Goal: Task Accomplishment & Management: Use online tool/utility

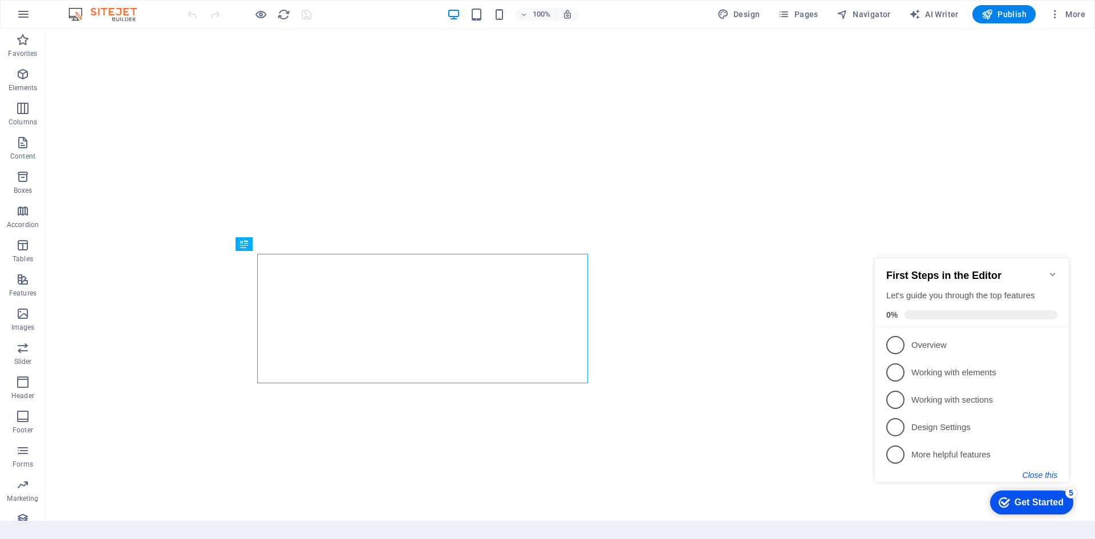
click at [1045, 475] on button "Close this" at bounding box center [1040, 475] width 35 height 9
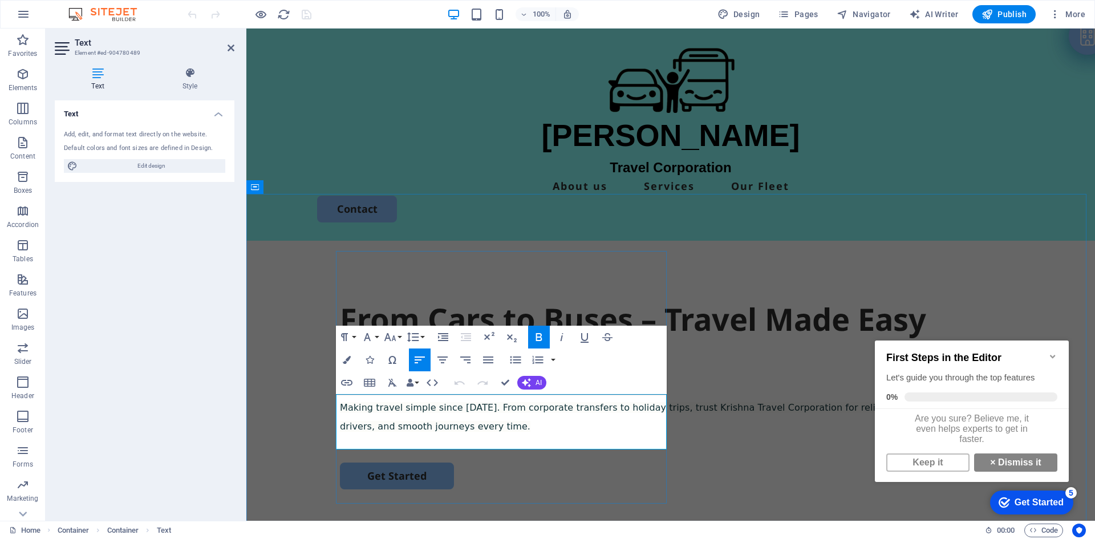
click at [390, 428] on p "Making travel simple since [DATE]. From corporate transfers to holiday trips, t…" at bounding box center [671, 417] width 662 height 38
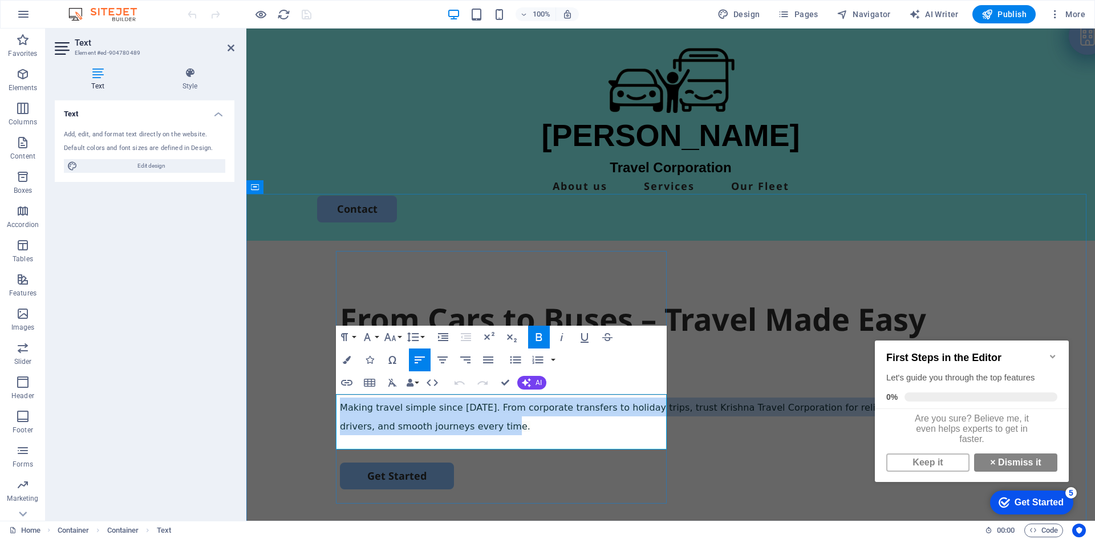
click at [390, 428] on p "Making travel simple since [DATE]. From corporate transfers to holiday trips, t…" at bounding box center [671, 417] width 662 height 38
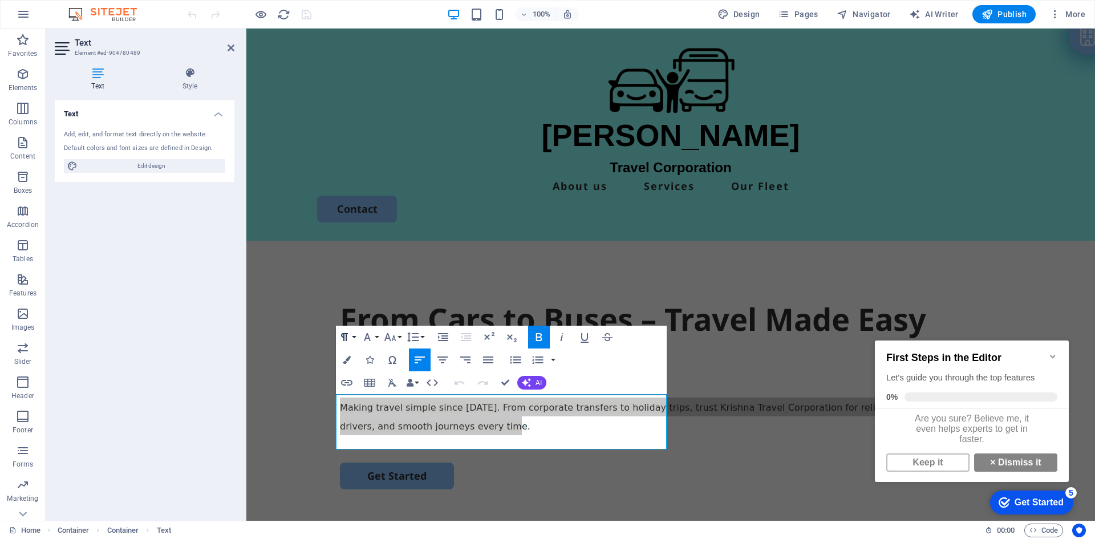
click at [349, 338] on icon "button" at bounding box center [345, 337] width 14 height 14
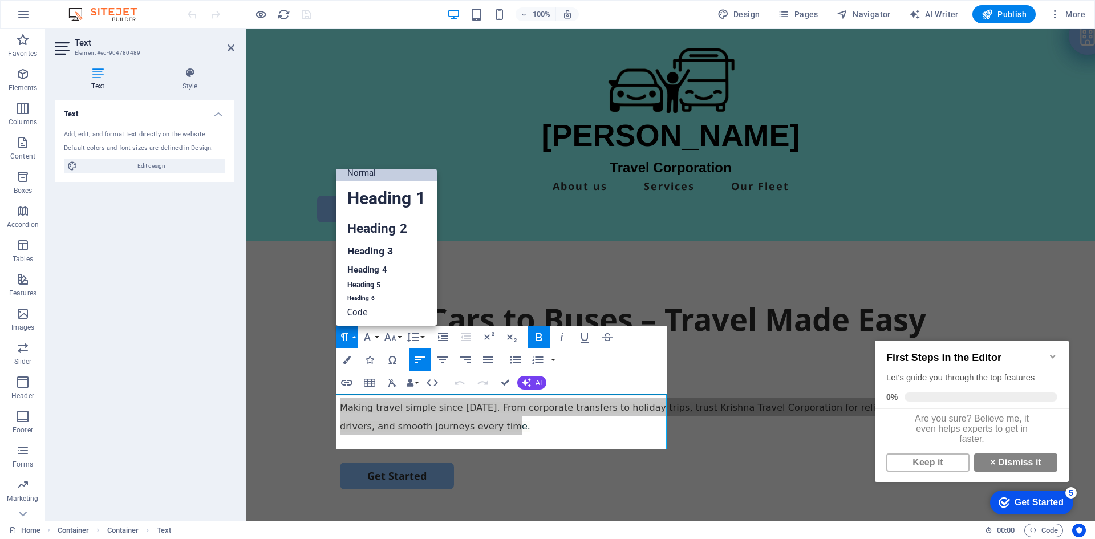
scroll to position [9, 0]
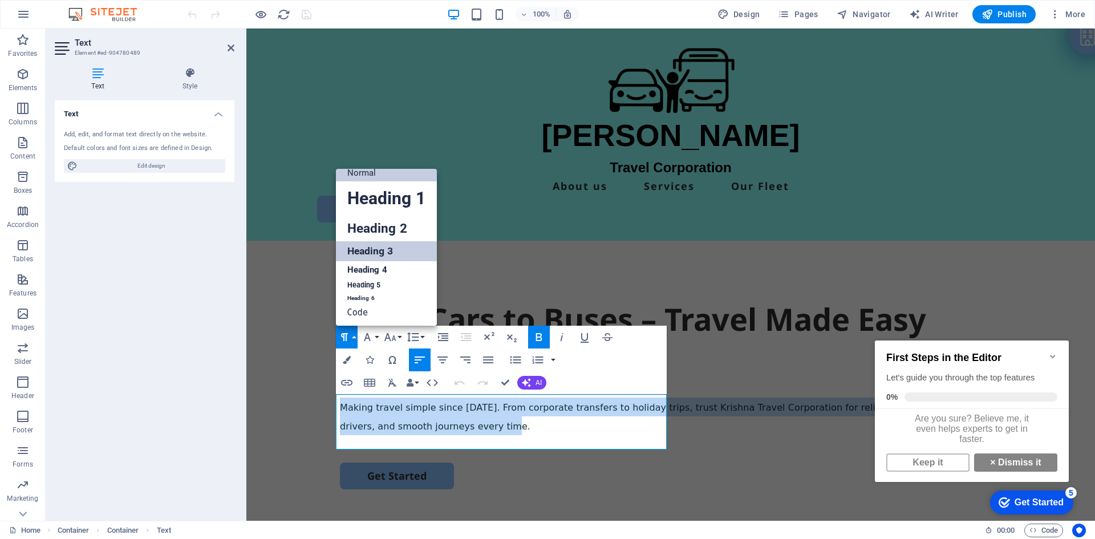
click at [378, 253] on link "Heading 3" at bounding box center [386, 251] width 101 height 20
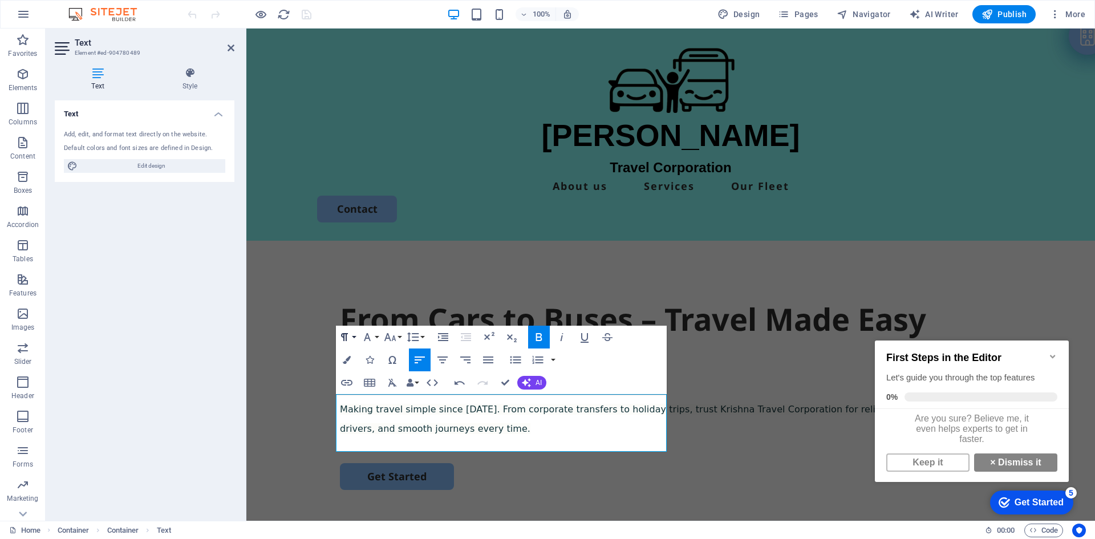
click at [349, 337] on icon "button" at bounding box center [345, 337] width 14 height 14
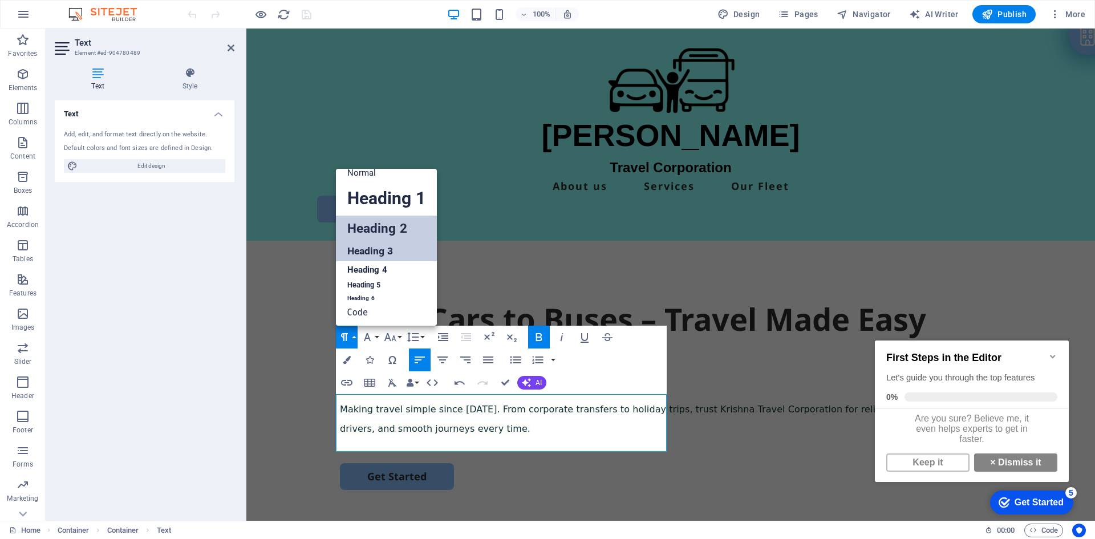
click at [363, 234] on link "Heading 2" at bounding box center [386, 229] width 101 height 26
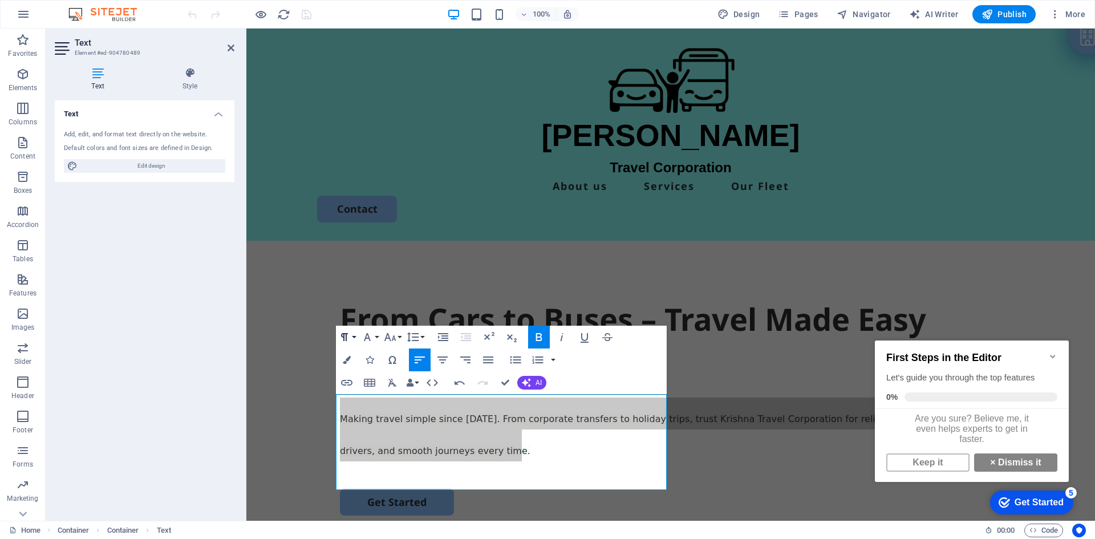
click at [347, 335] on icon "button" at bounding box center [345, 337] width 14 height 14
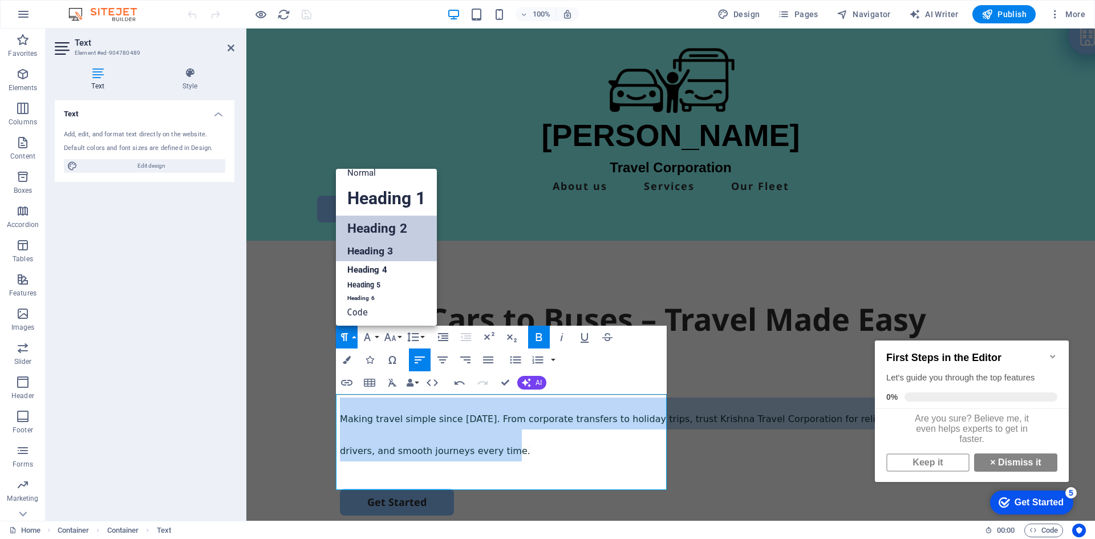
click at [364, 257] on link "Heading 3" at bounding box center [386, 251] width 101 height 20
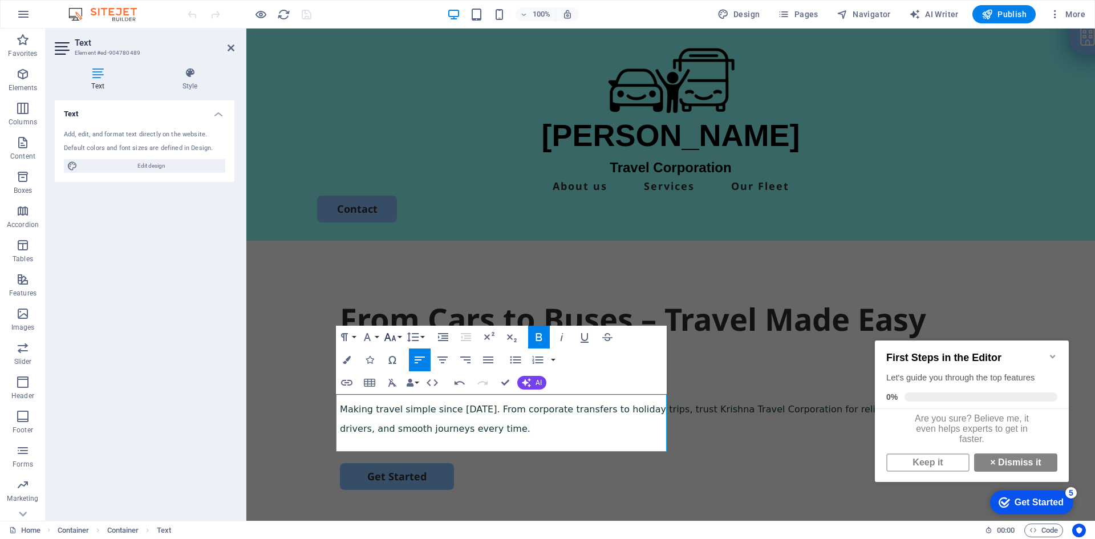
click at [397, 338] on button "Font Size" at bounding box center [393, 337] width 22 height 23
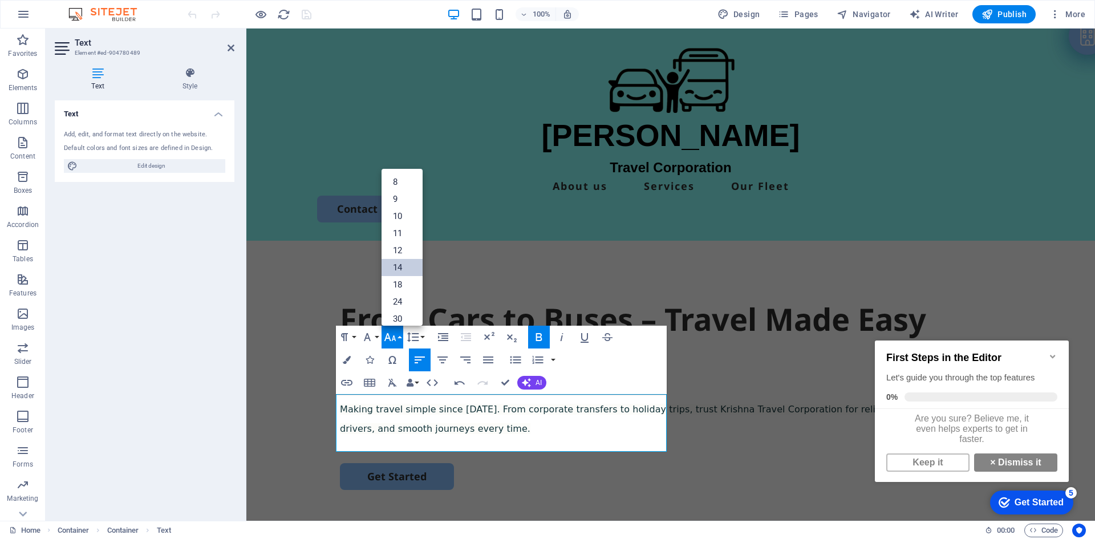
click at [402, 271] on link "14" at bounding box center [402, 267] width 41 height 17
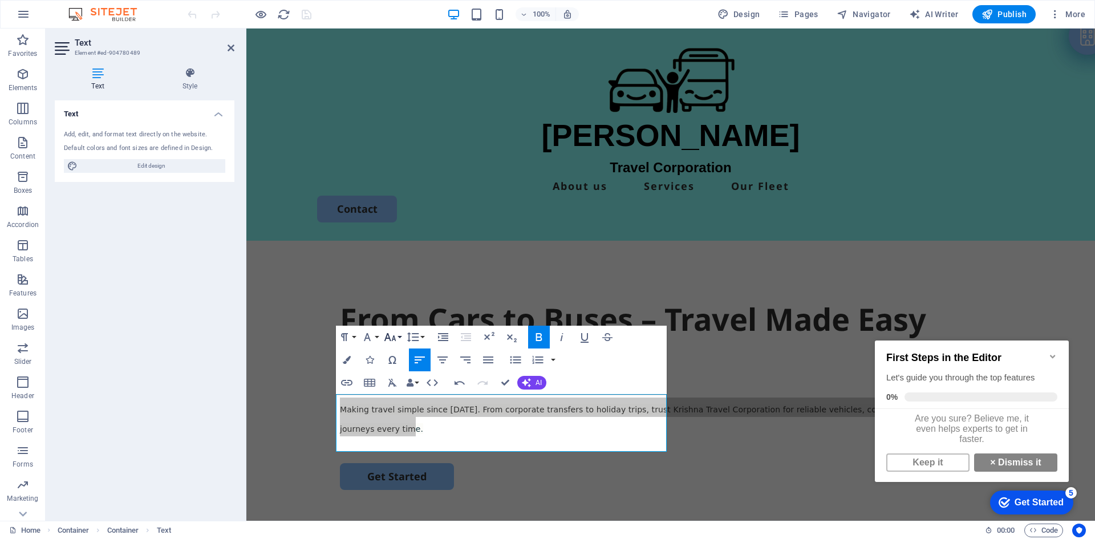
click at [388, 332] on icon "button" at bounding box center [390, 337] width 14 height 14
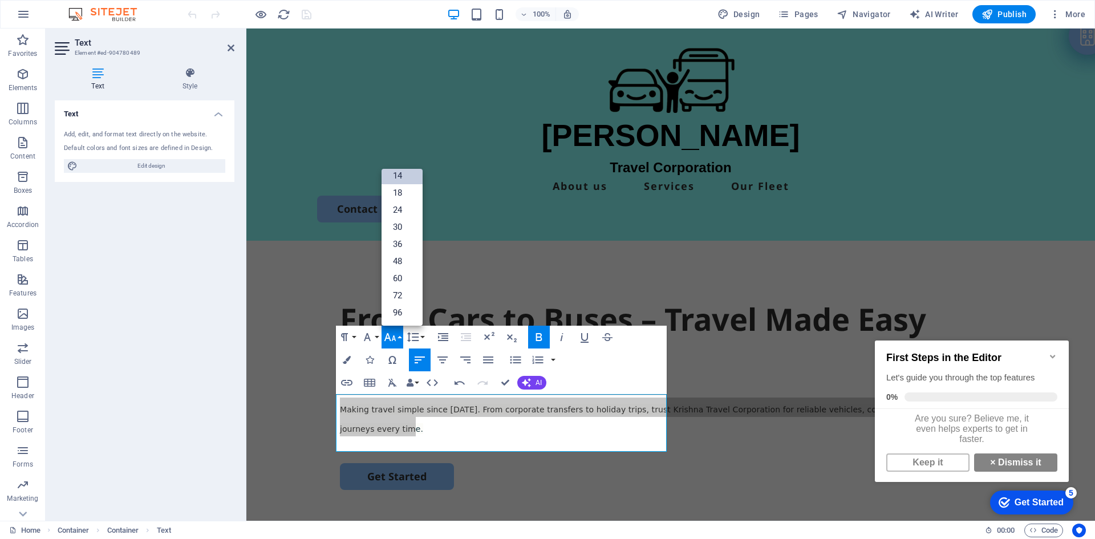
scroll to position [92, 0]
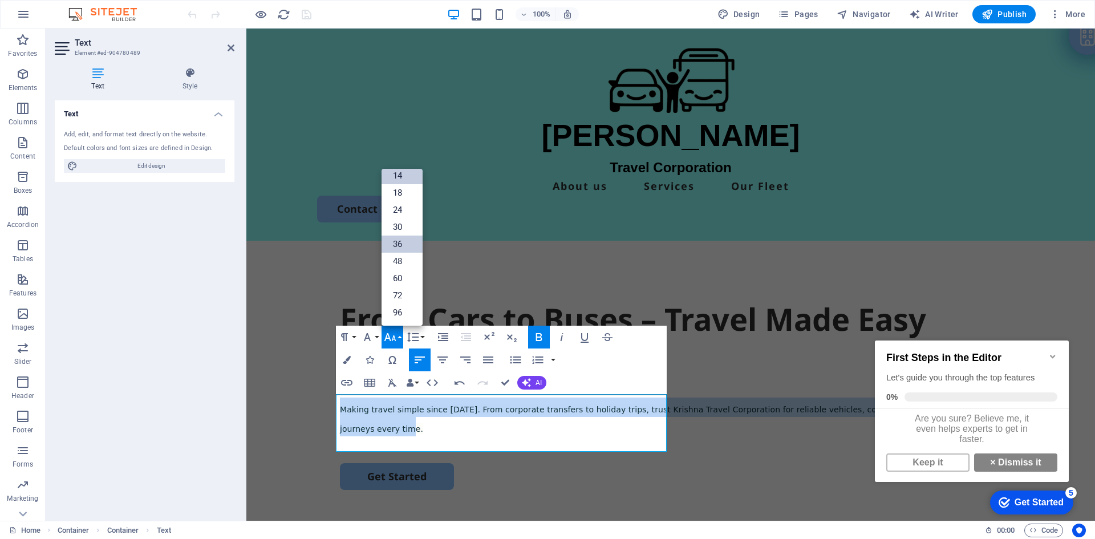
click at [401, 243] on link "36" at bounding box center [402, 244] width 41 height 17
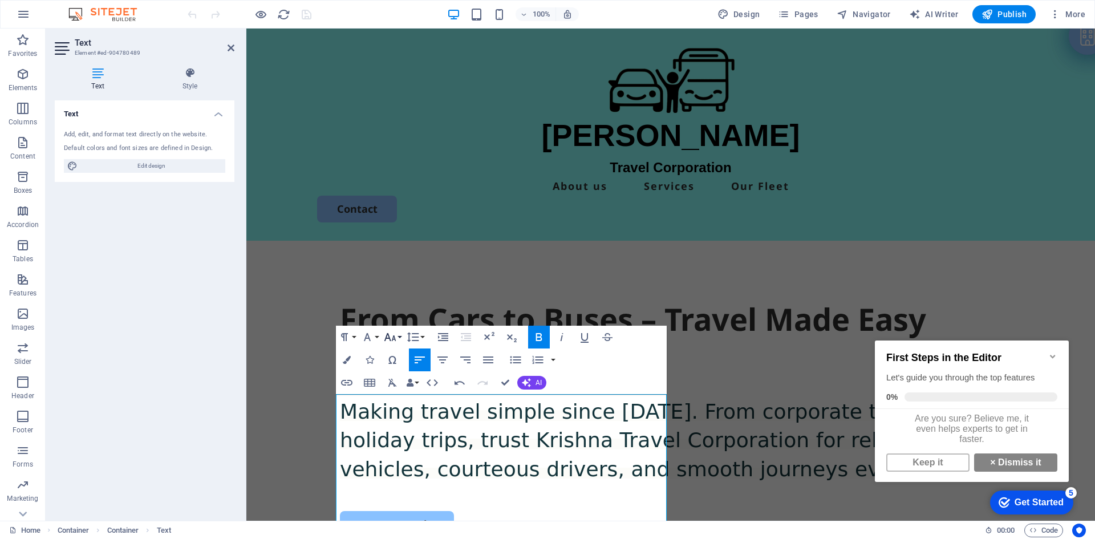
click at [388, 334] on icon "button" at bounding box center [390, 337] width 12 height 8
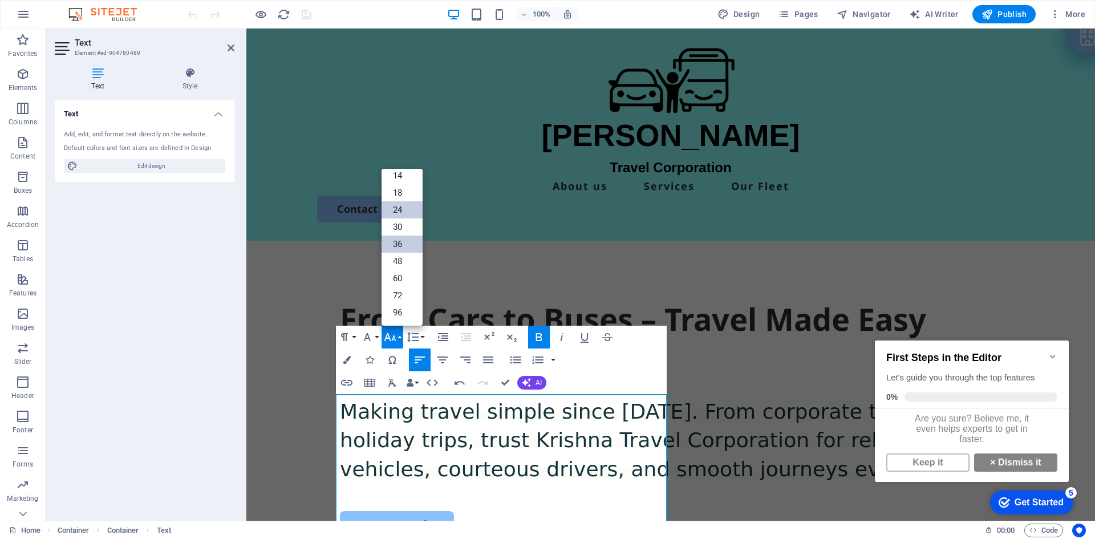
click at [403, 212] on link "24" at bounding box center [402, 209] width 41 height 17
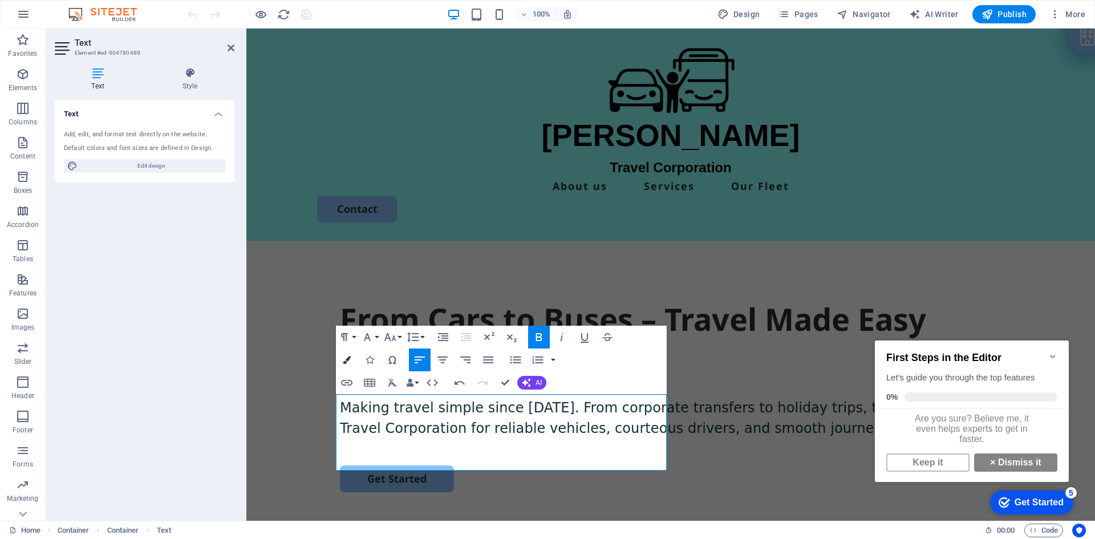
click at [347, 359] on icon "button" at bounding box center [347, 360] width 8 height 8
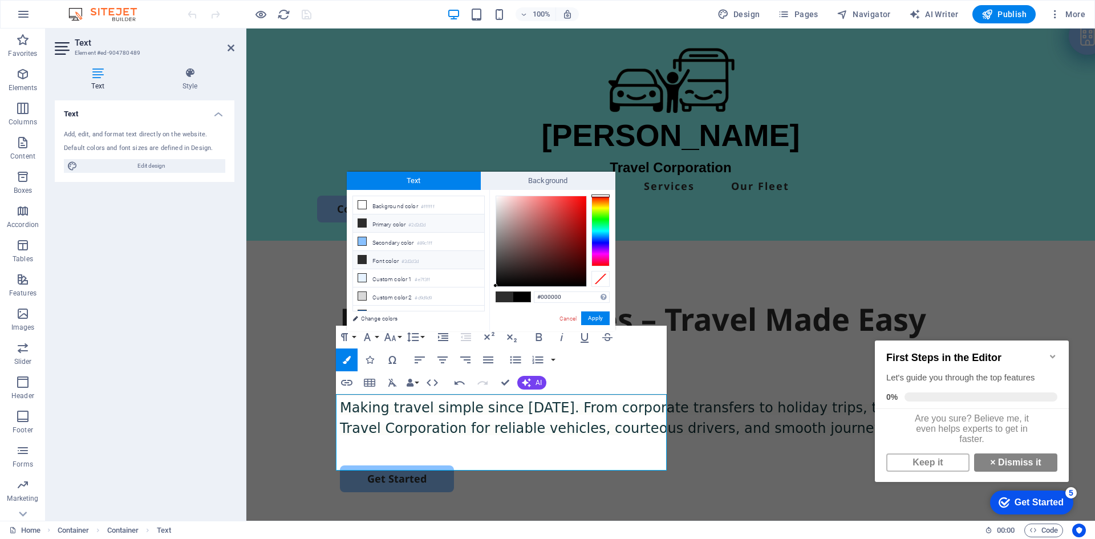
click at [387, 261] on li "Font color #2d2d2d" at bounding box center [418, 260] width 131 height 18
type input "#a39595"
drag, startPoint x: 514, startPoint y: 240, endPoint x: 503, endPoint y: 228, distance: 16.2
click at [503, 228] on div at bounding box center [541, 241] width 90 height 90
click at [591, 316] on button "Apply" at bounding box center [595, 319] width 29 height 14
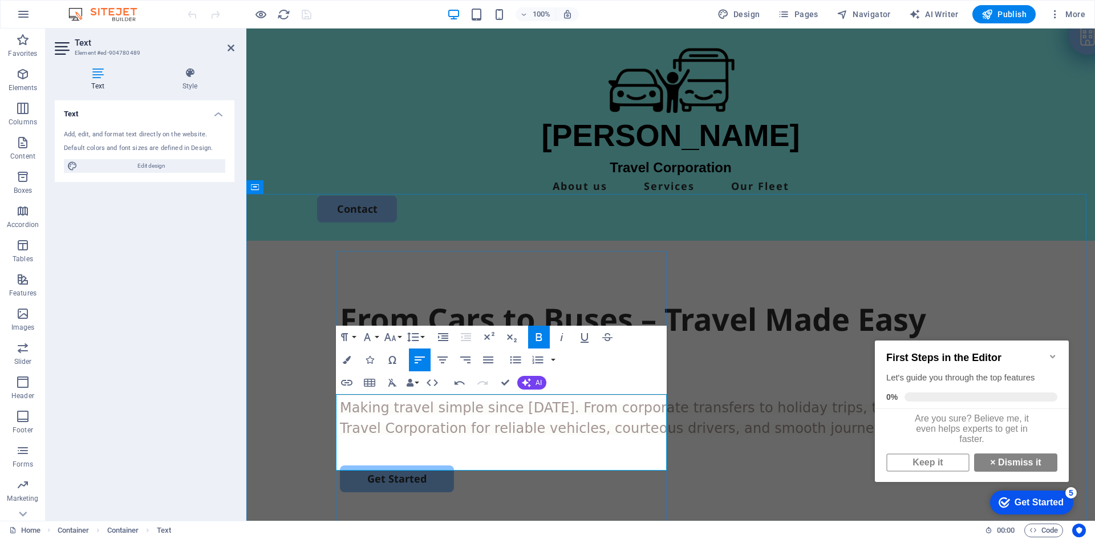
click at [576, 435] on span "Making travel simple since [DATE]. From corporate transfers to holiday trips, t…" at bounding box center [656, 418] width 633 height 37
click at [557, 438] on h3 "Making travel simple since [DATE]. From corporate transfers to holiday trips, t…" at bounding box center [671, 418] width 662 height 41
click at [284, 418] on div "From Cars to Buses – Travel Made Easy with Us. Making travel simple since [DATE…" at bounding box center [670, 460] width 849 height 439
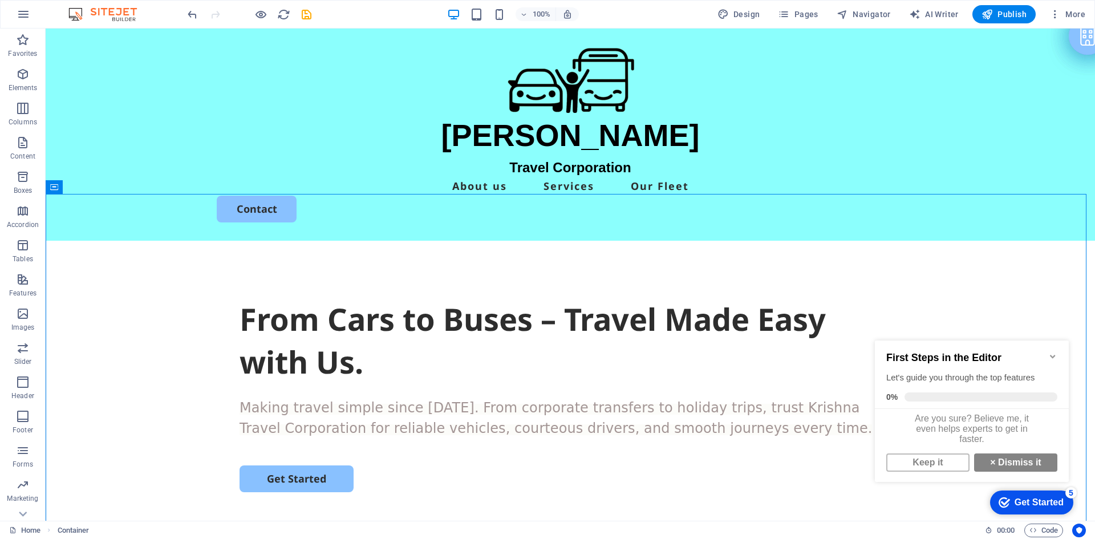
scroll to position [0, 0]
click at [930, 472] on link "Keep it" at bounding box center [928, 463] width 83 height 18
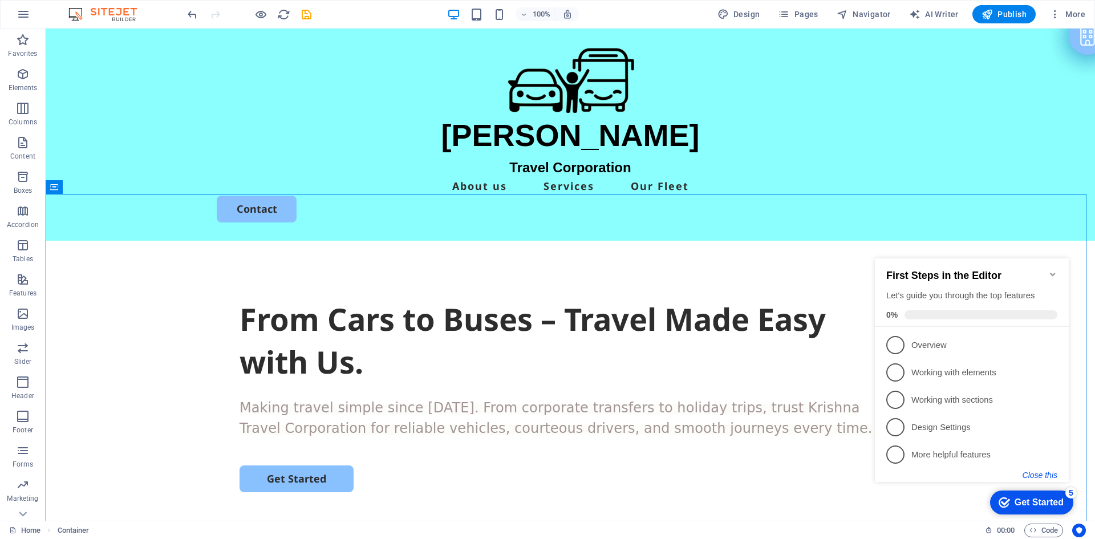
click at [1048, 474] on button "Close this" at bounding box center [1040, 475] width 35 height 9
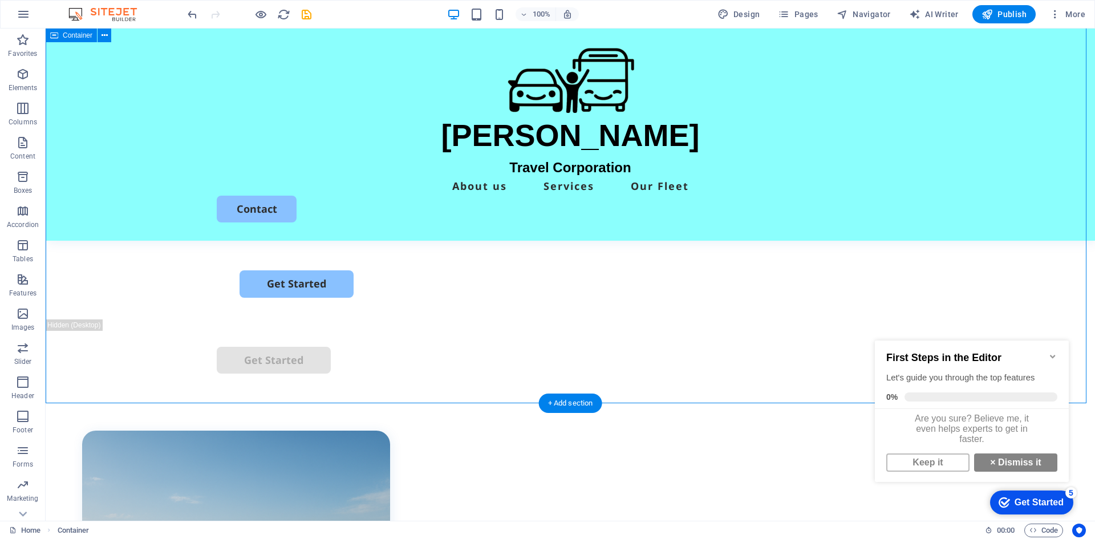
scroll to position [342, 0]
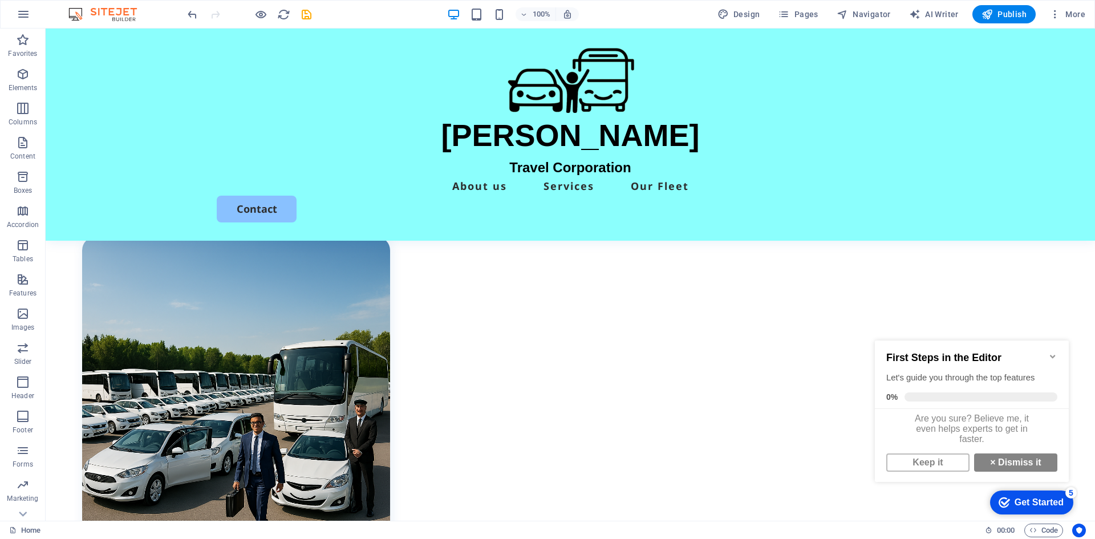
click at [1056, 352] on icon "Minimize checklist" at bounding box center [1053, 356] width 9 height 9
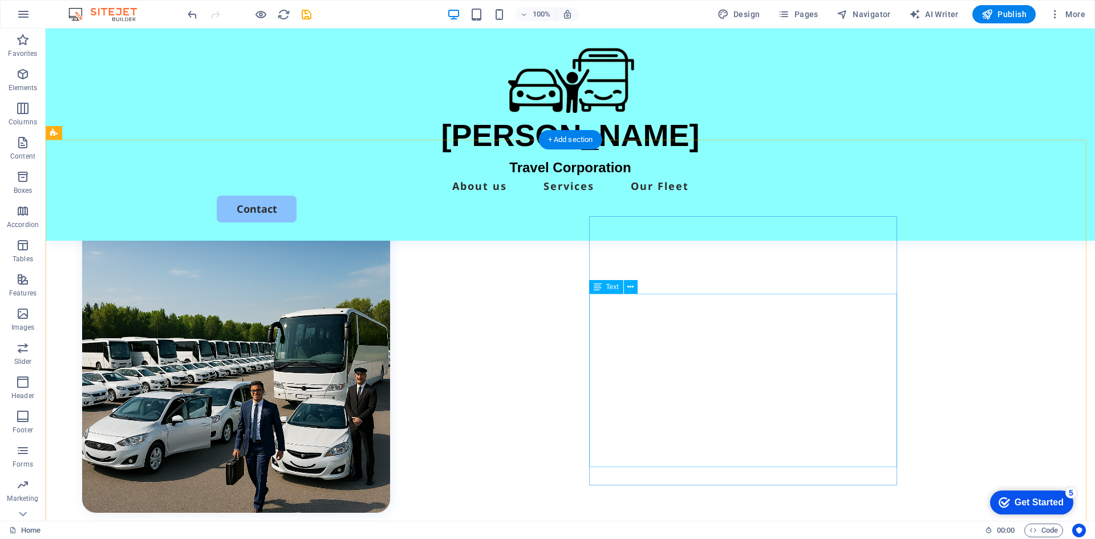
scroll to position [399, 0]
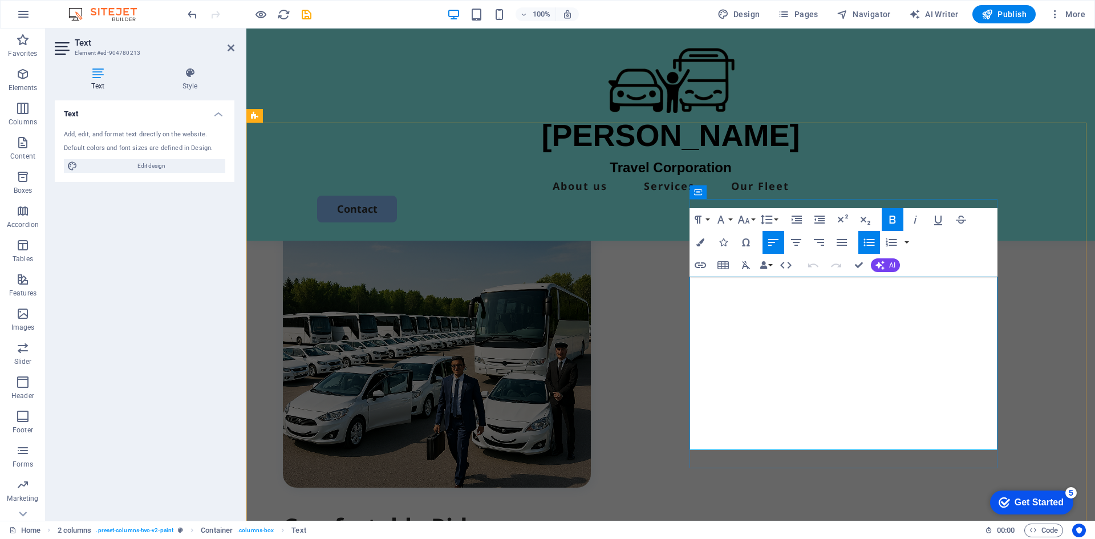
drag, startPoint x: 797, startPoint y: 436, endPoint x: 950, endPoint y: 292, distance: 210.3
click at [747, 222] on icon "button" at bounding box center [744, 220] width 12 height 8
click at [756, 361] on link "24" at bounding box center [755, 361] width 41 height 17
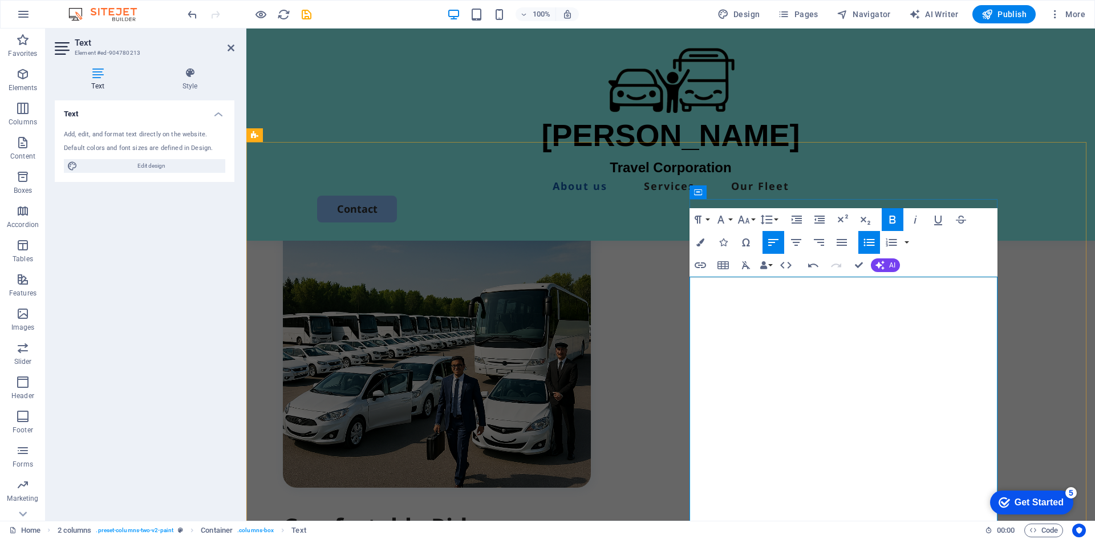
scroll to position [380, 0]
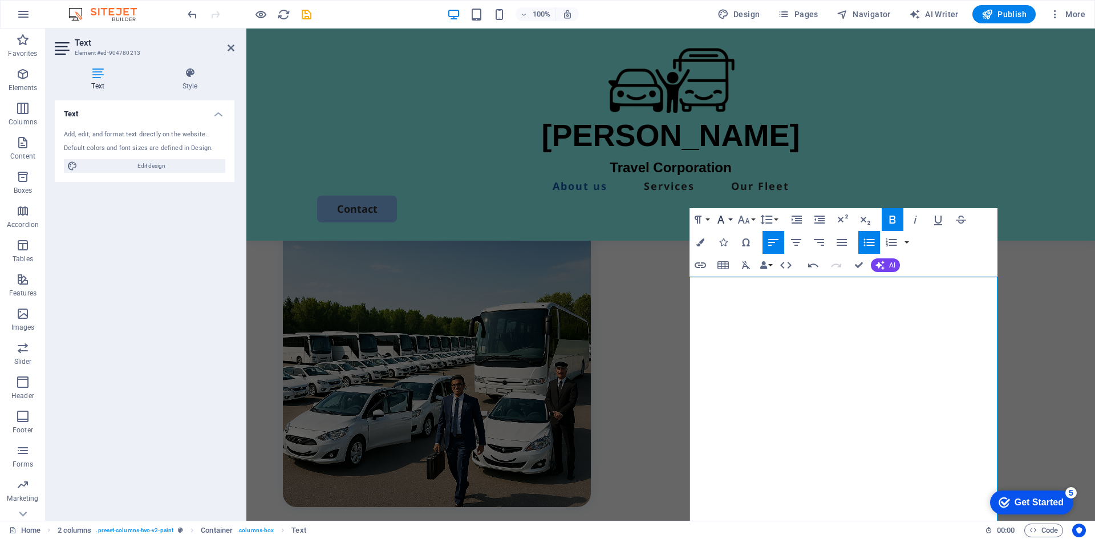
click at [721, 221] on icon "button" at bounding box center [721, 220] width 7 height 8
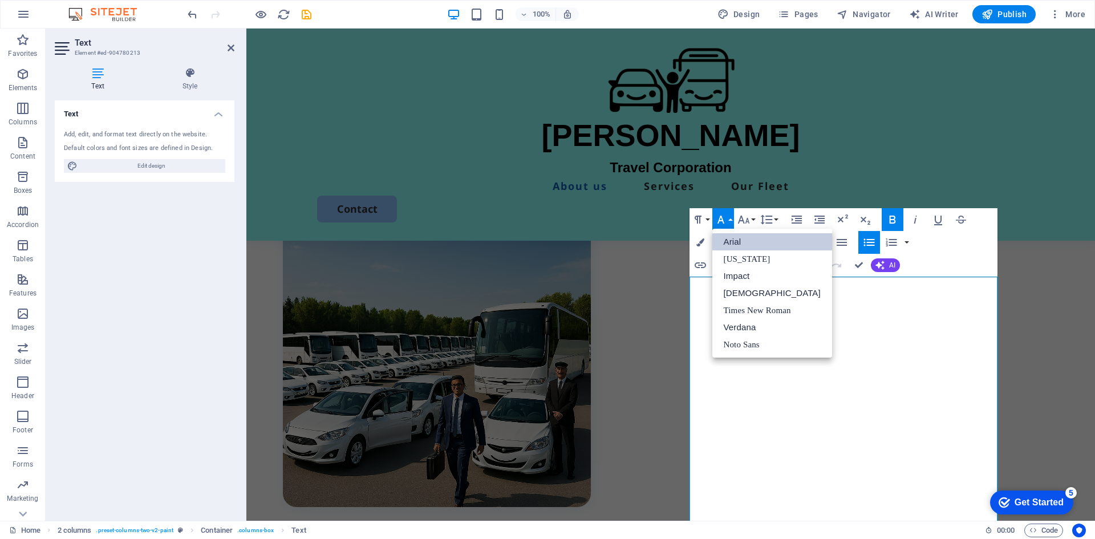
scroll to position [0, 0]
click at [721, 219] on icon "button" at bounding box center [721, 220] width 14 height 14
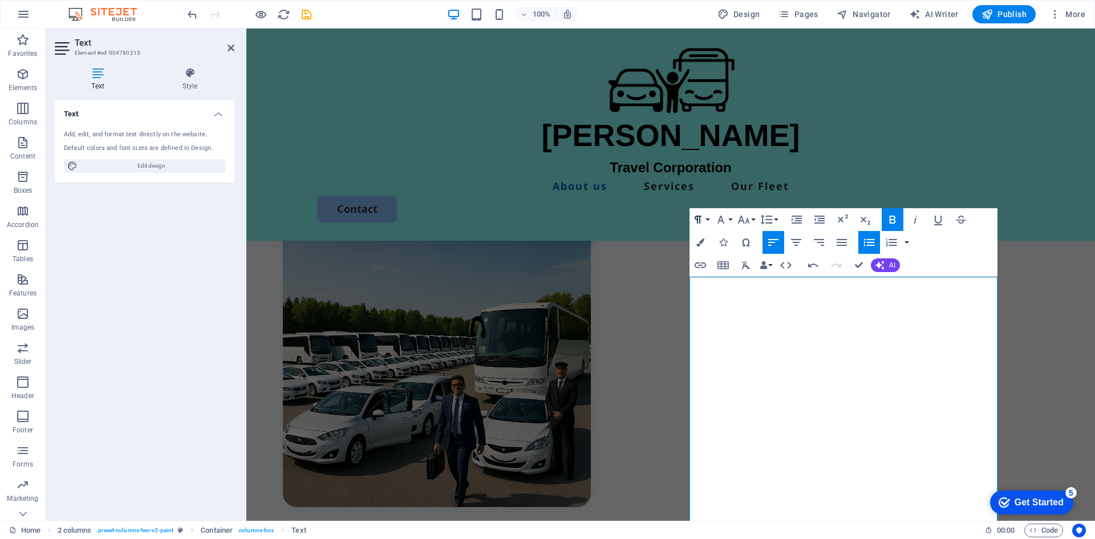
click at [704, 219] on icon "button" at bounding box center [699, 220] width 14 height 14
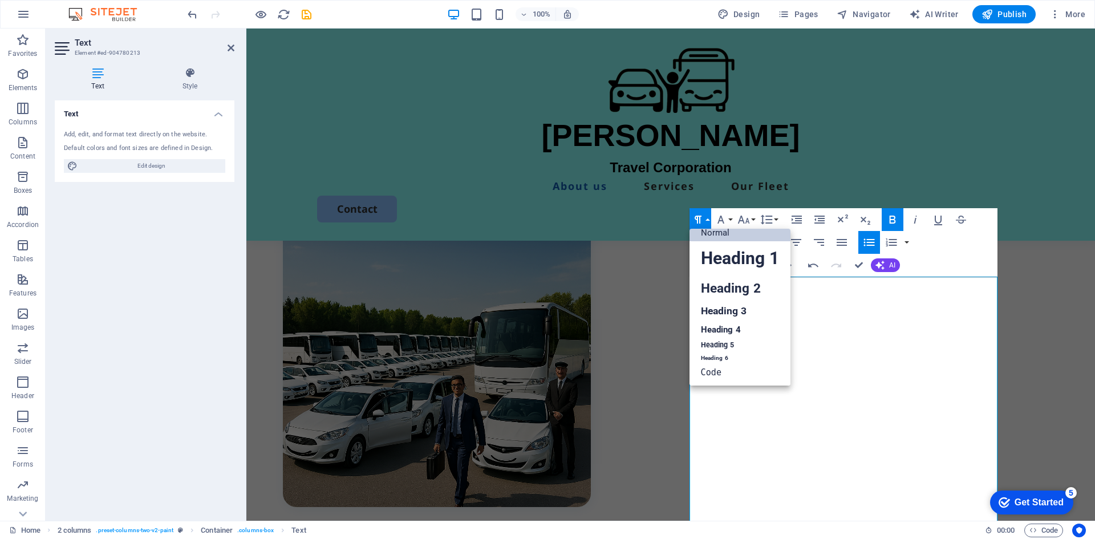
scroll to position [9, 0]
click at [719, 310] on link "Heading 3" at bounding box center [740, 311] width 101 height 20
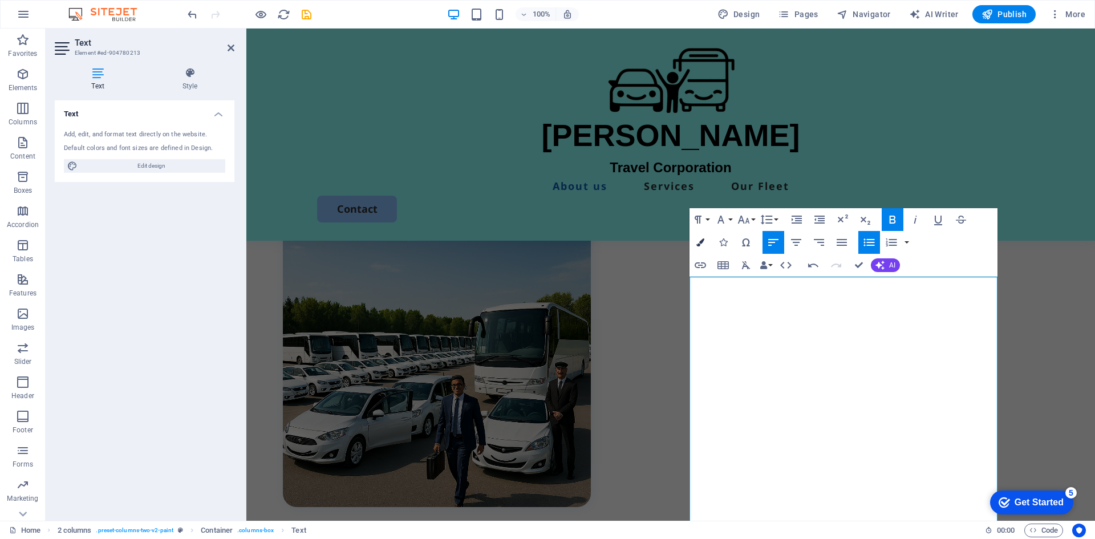
click at [697, 246] on icon "button" at bounding box center [701, 242] width 8 height 8
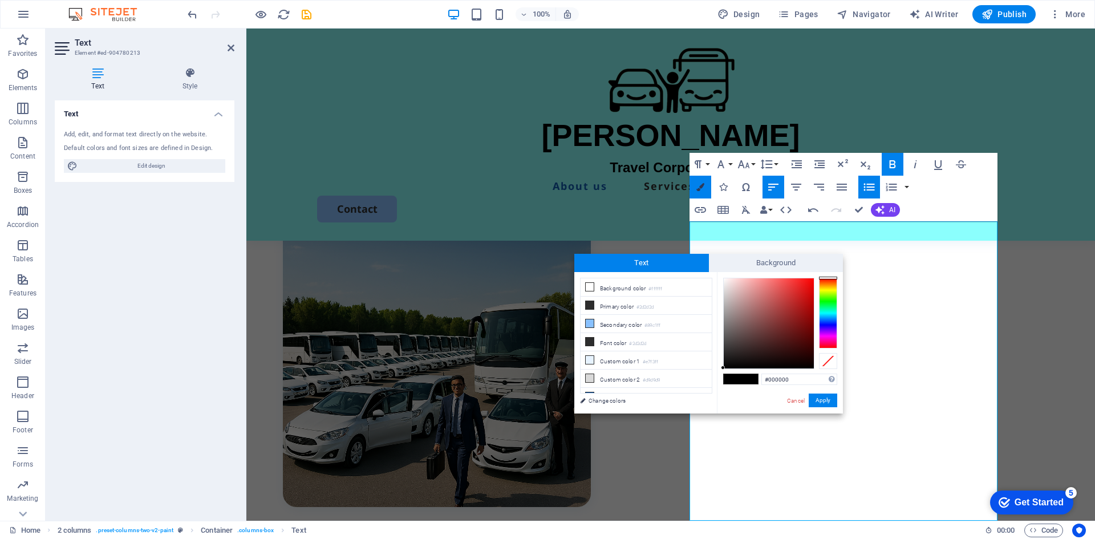
scroll to position [435, 0]
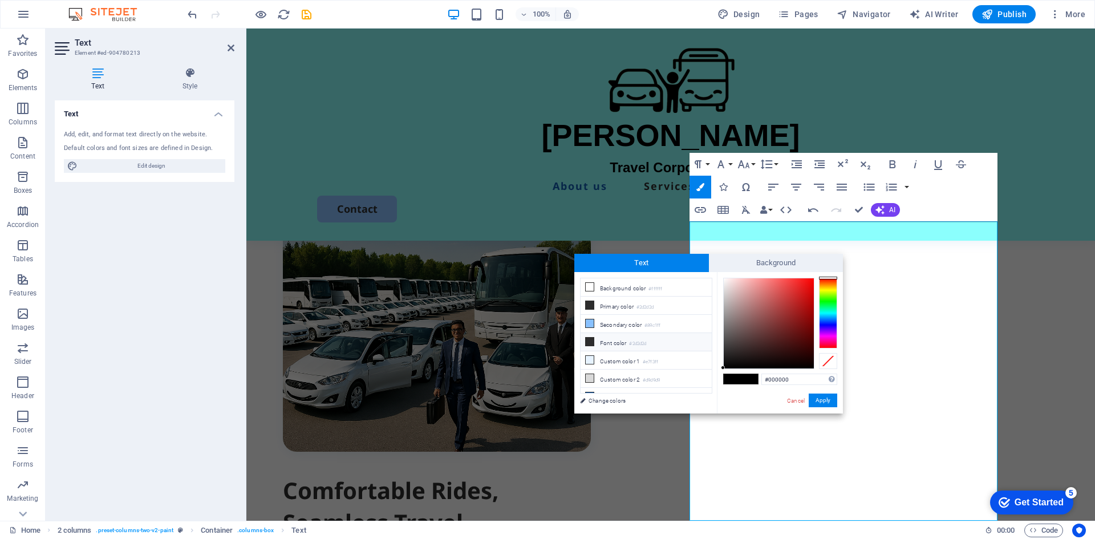
click at [653, 343] on li "Font color #2d2d2d" at bounding box center [646, 342] width 131 height 18
click at [734, 329] on div at bounding box center [769, 323] width 90 height 90
click at [733, 321] on div at bounding box center [769, 323] width 90 height 90
type input "#8e8181"
click at [732, 318] on div at bounding box center [769, 323] width 90 height 90
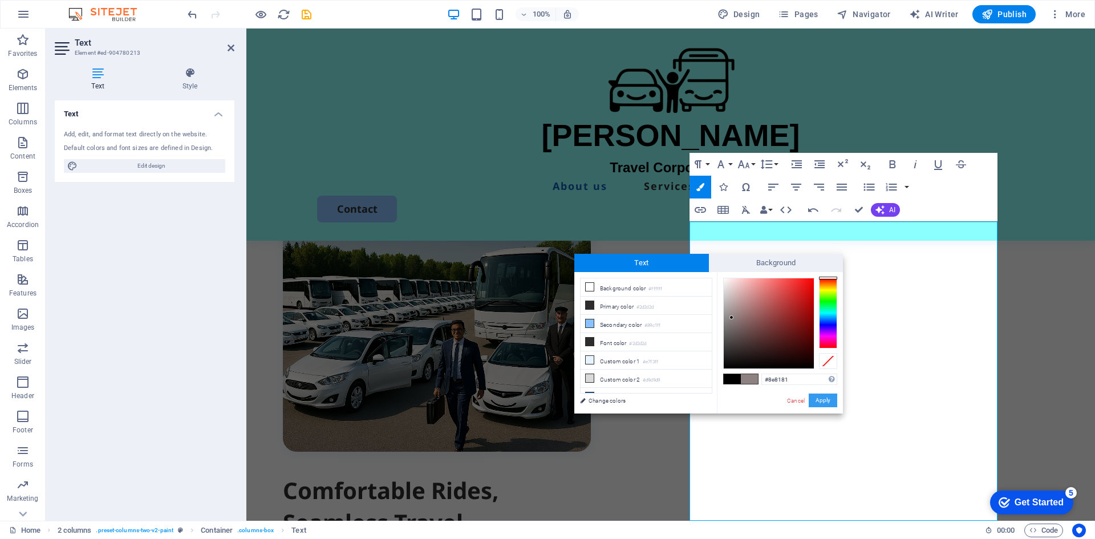
click at [818, 399] on button "Apply" at bounding box center [823, 401] width 29 height 14
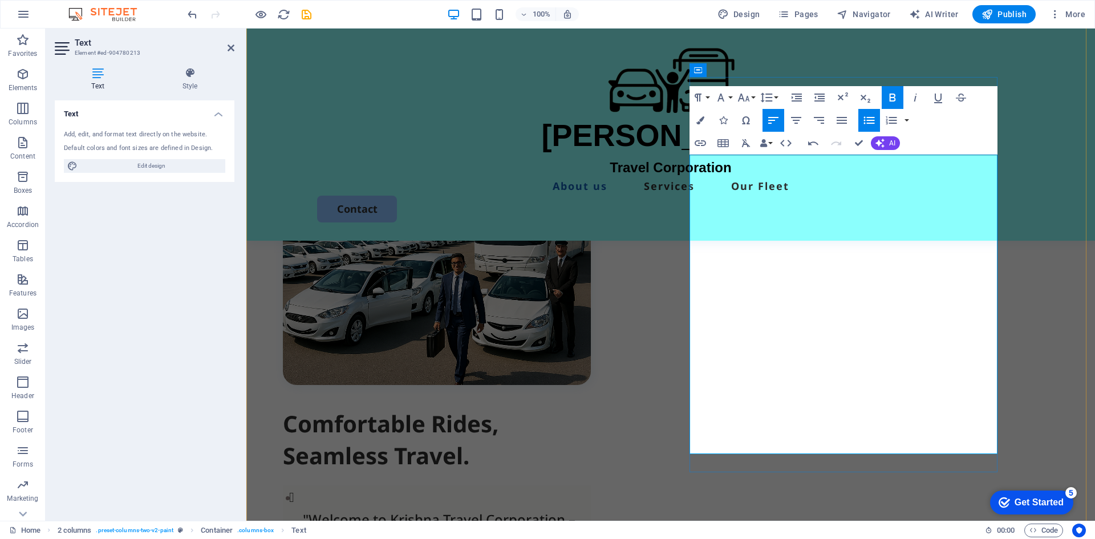
scroll to position [549, 0]
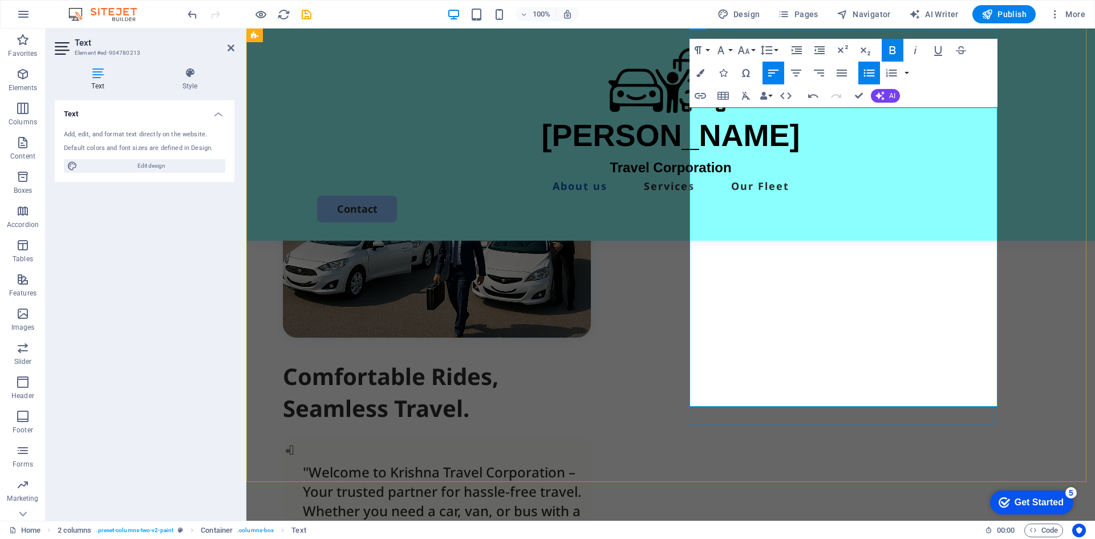
drag, startPoint x: 807, startPoint y: 400, endPoint x: 729, endPoint y: 270, distance: 151.8
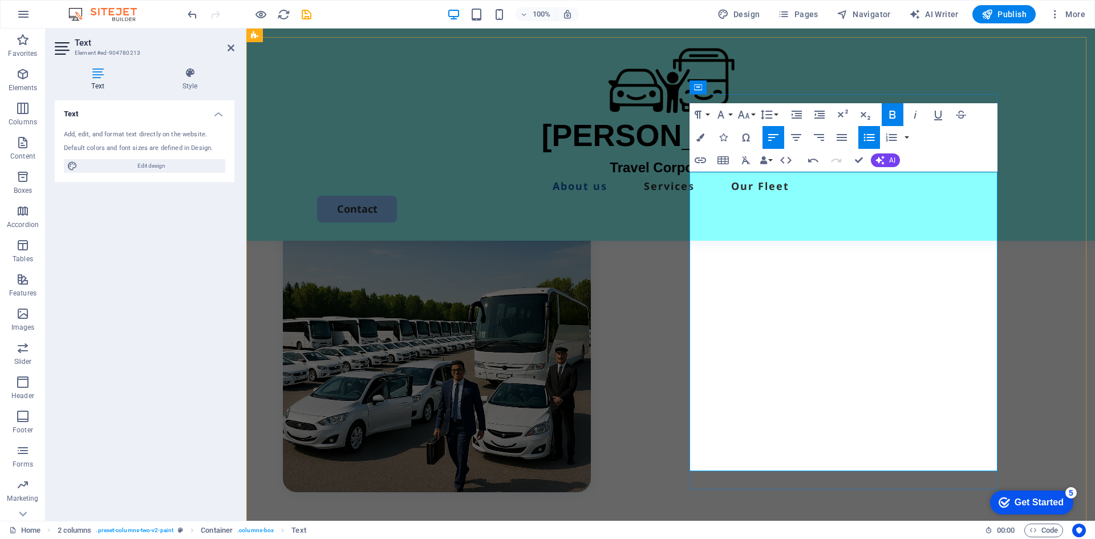
scroll to position [378, 0]
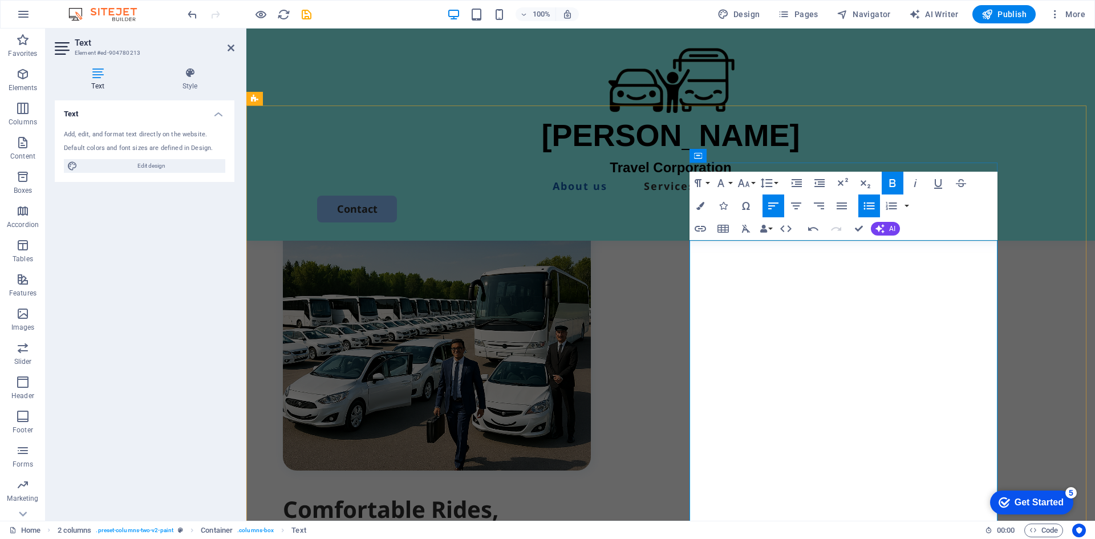
scroll to position [435, 0]
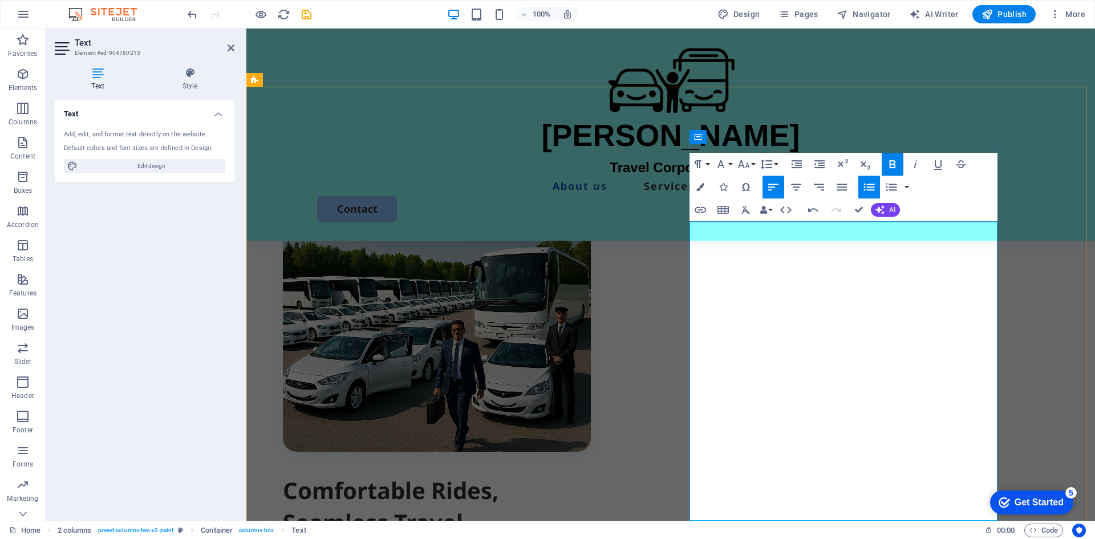
drag, startPoint x: 816, startPoint y: 515, endPoint x: 706, endPoint y: 238, distance: 297.8
click at [900, 208] on button "AI" at bounding box center [885, 210] width 29 height 14
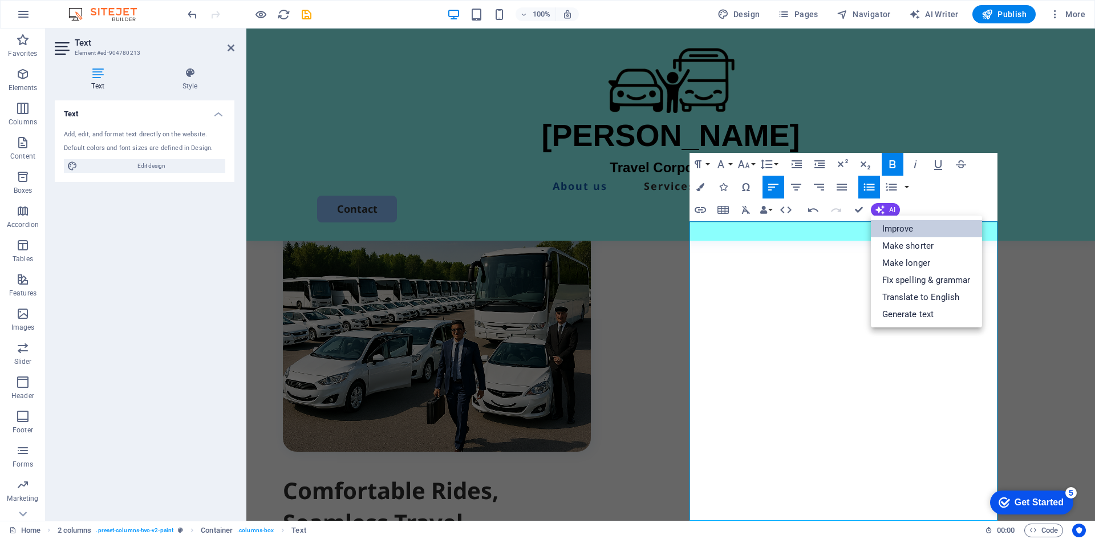
click at [892, 228] on link "Improve" at bounding box center [926, 228] width 111 height 17
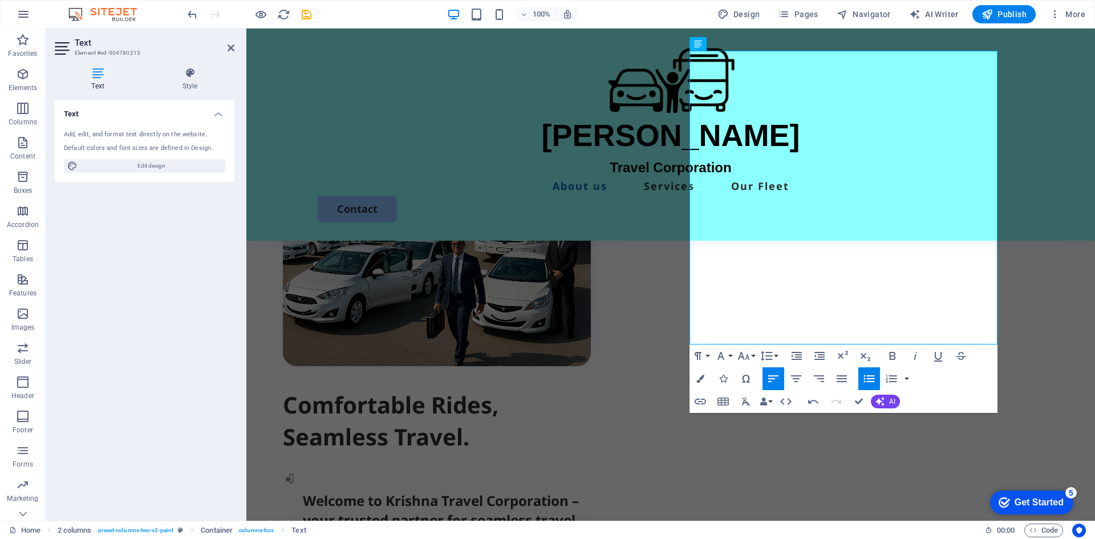
scroll to position [607, 0]
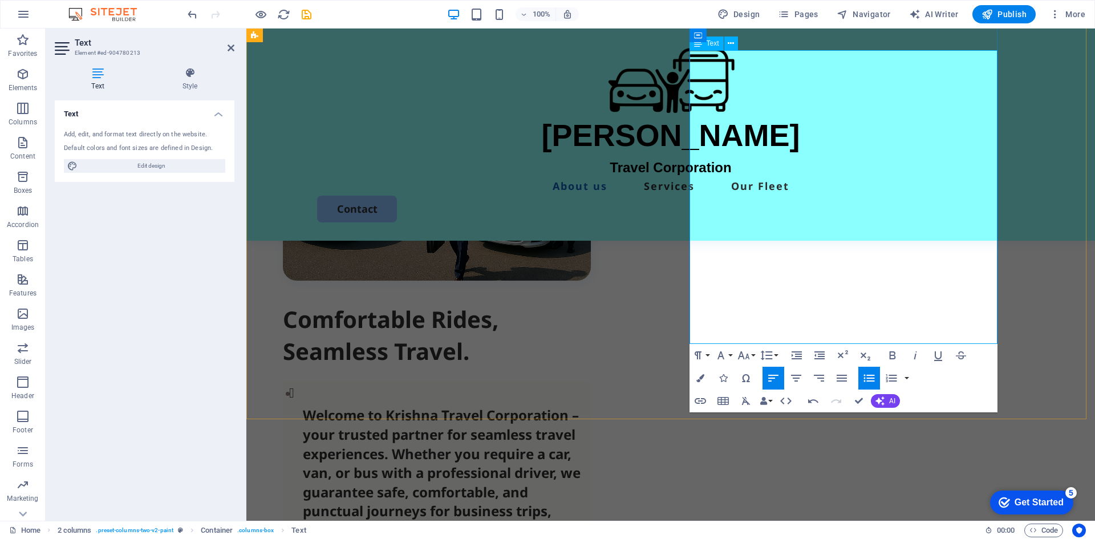
drag, startPoint x: 945, startPoint y: 334, endPoint x: 719, endPoint y: 233, distance: 246.7
click at [591, 406] on h3 "Welcome to Krishna Travel Corporation – your trusted partner for seamless trave…" at bounding box center [447, 540] width 288 height 268
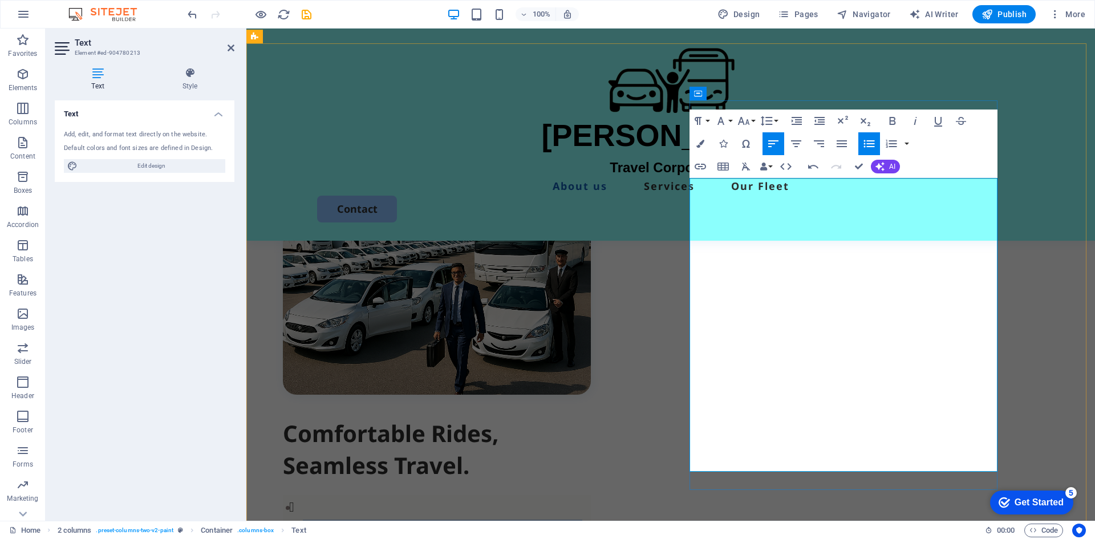
scroll to position [378, 0]
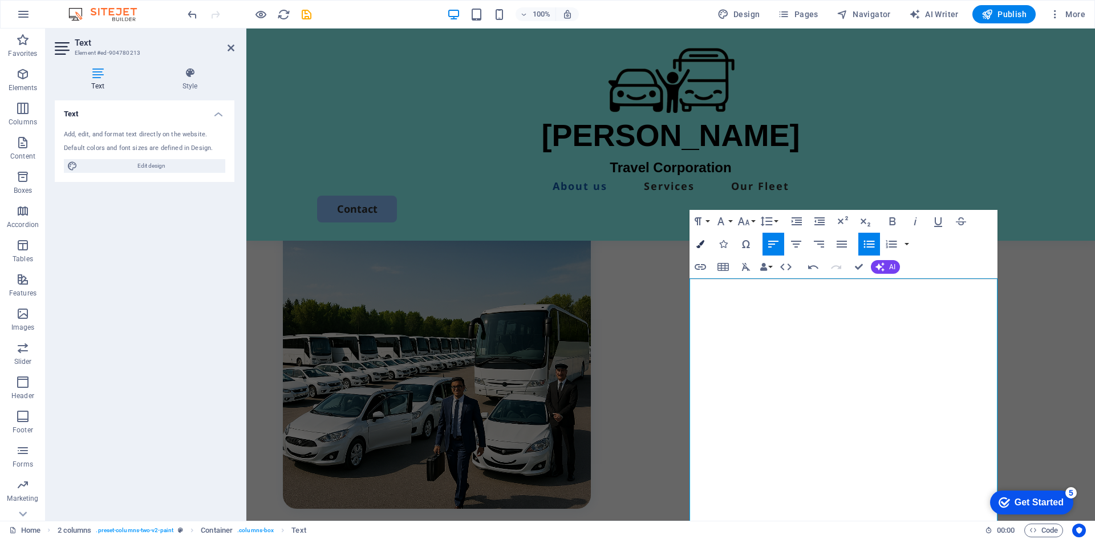
click at [705, 242] on button "Colors" at bounding box center [701, 244] width 22 height 23
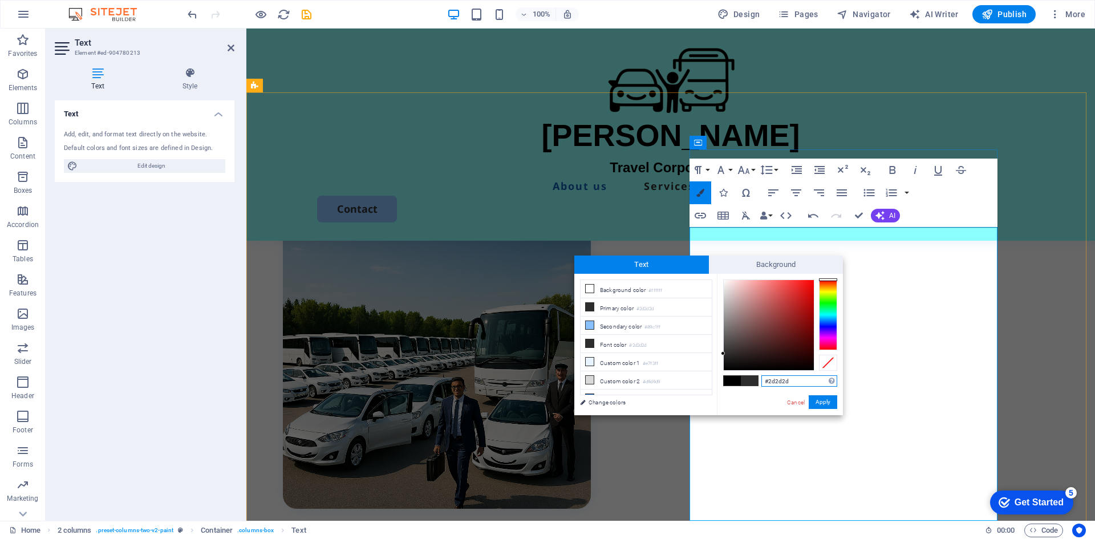
scroll to position [430, 0]
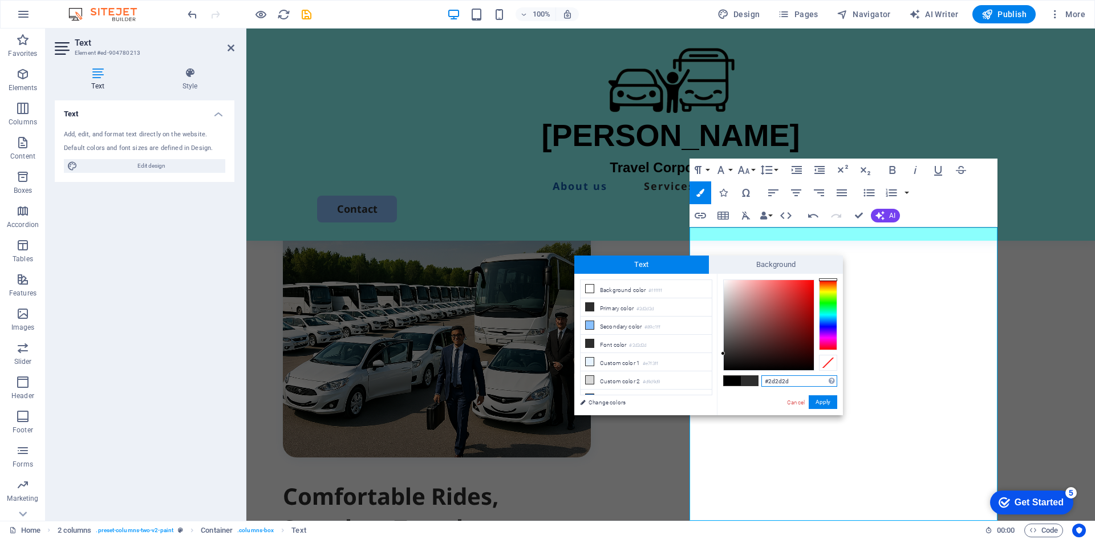
type input "#6e6666"
click at [730, 331] on div at bounding box center [769, 325] width 90 height 90
click at [826, 402] on button "Apply" at bounding box center [823, 402] width 29 height 14
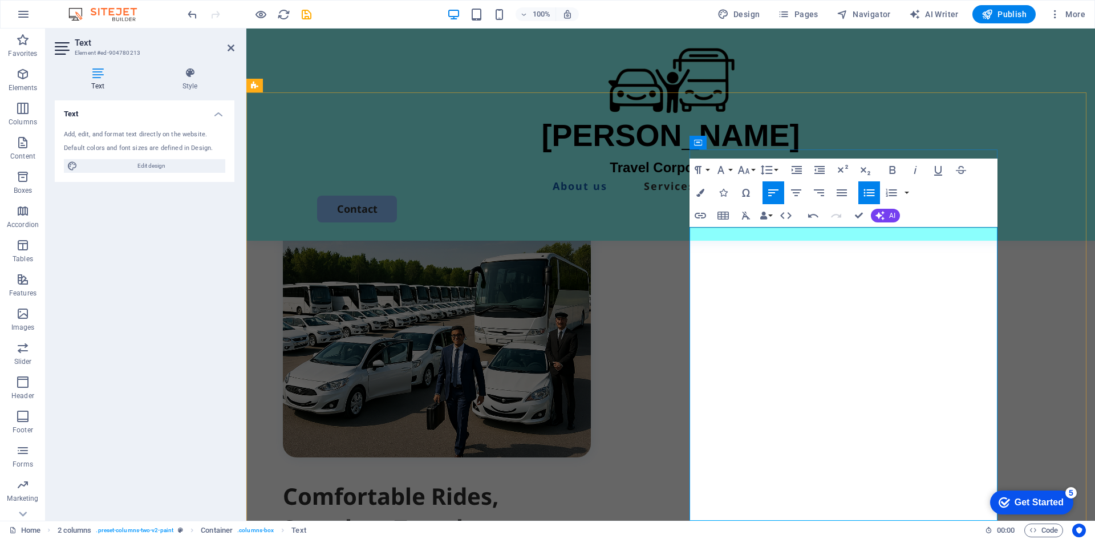
click at [293, 284] on div "Comfortable Rides, Seamless Travel. Welcome to Krishna Travel Corporation – you…" at bounding box center [670, 509] width 849 height 834
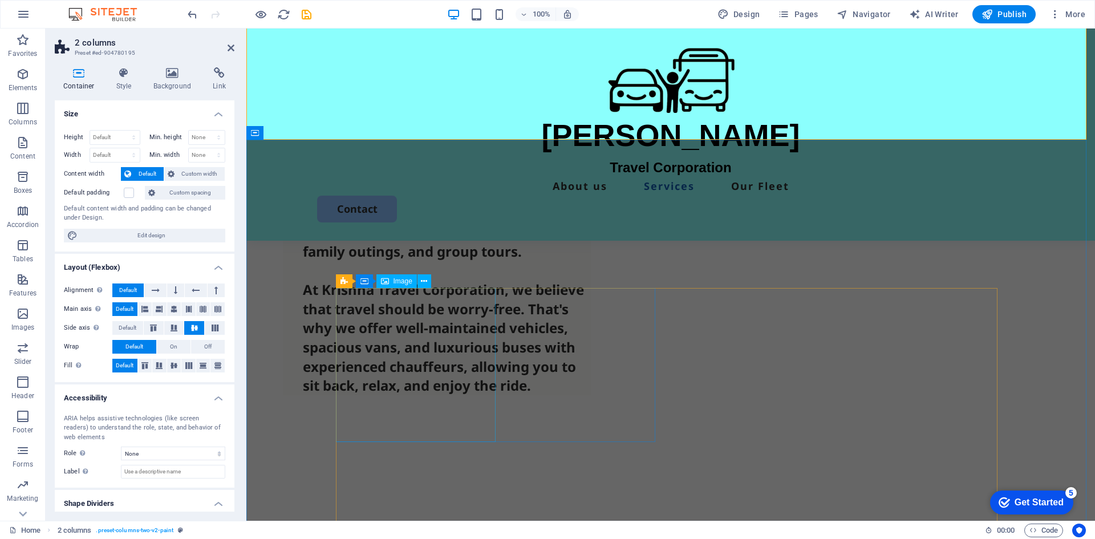
scroll to position [886, 0]
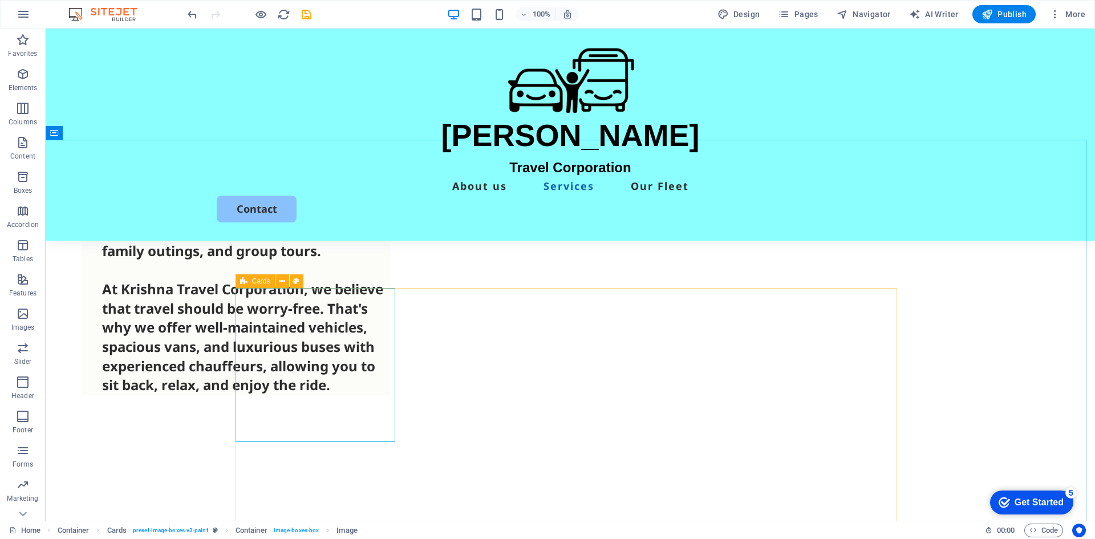
click at [258, 281] on span "Cards" at bounding box center [261, 281] width 18 height 7
click at [279, 280] on icon at bounding box center [282, 282] width 6 height 12
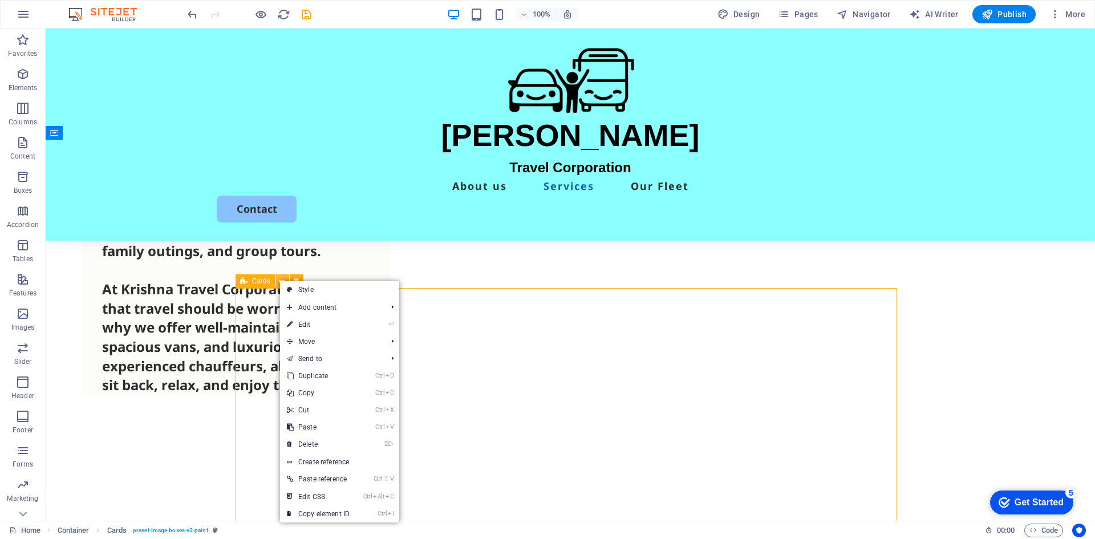
click at [279, 280] on icon at bounding box center [282, 282] width 6 height 12
click at [277, 280] on button at bounding box center [283, 281] width 14 height 14
click at [256, 278] on span "Cards" at bounding box center [261, 281] width 18 height 7
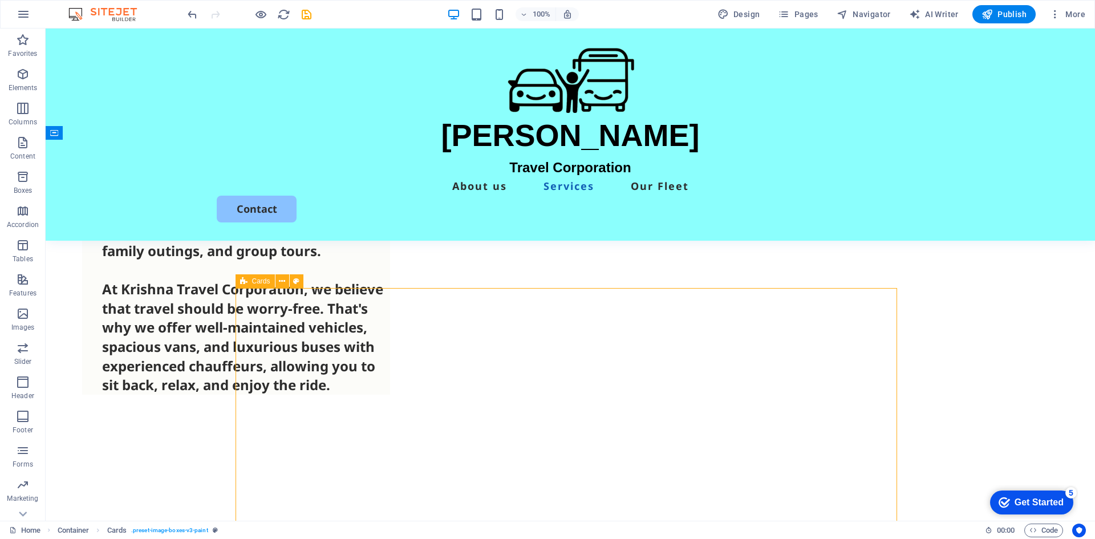
click at [256, 278] on span "Cards" at bounding box center [261, 281] width 18 height 7
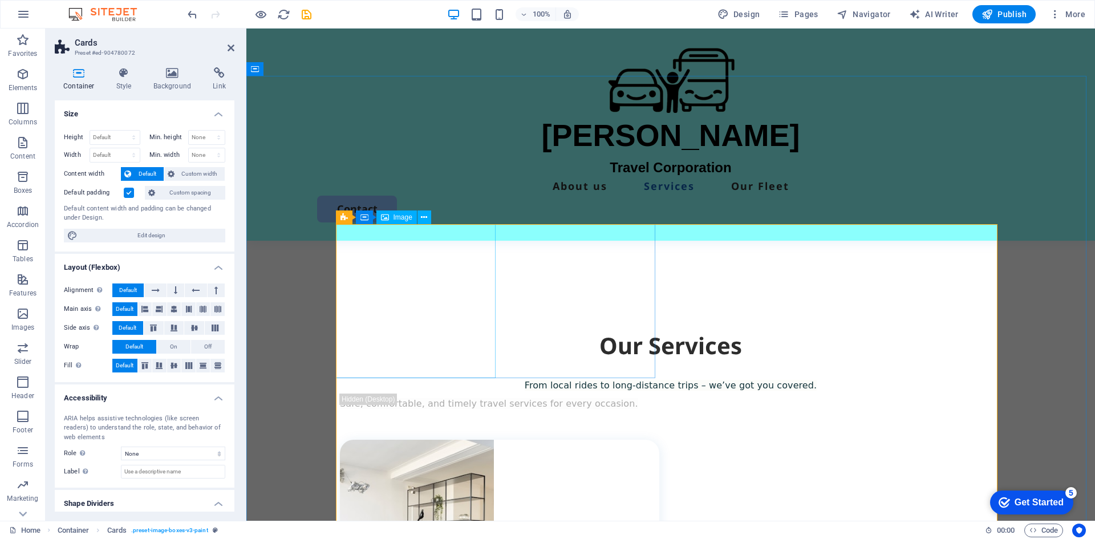
scroll to position [943, 0]
